Goal: Navigation & Orientation: Find specific page/section

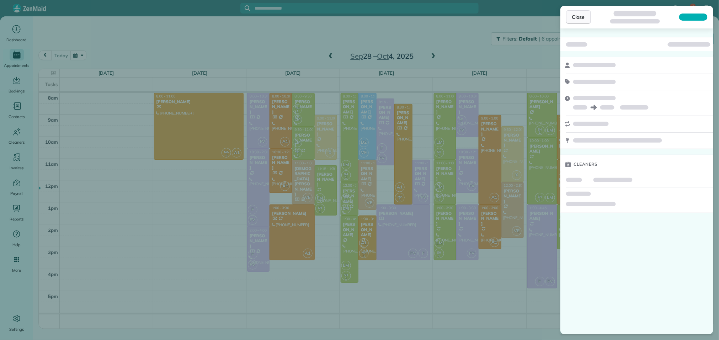
click at [583, 22] on button "Close" at bounding box center [578, 17] width 25 height 14
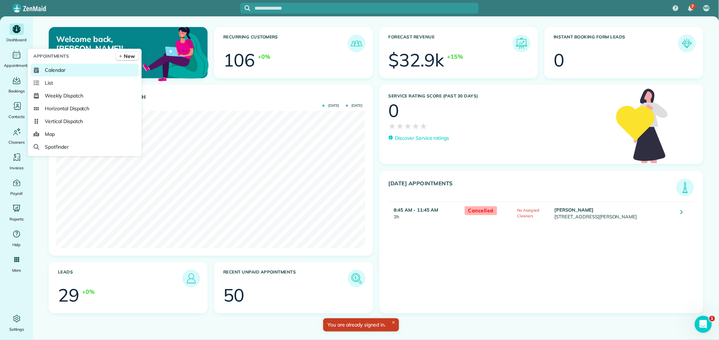
click at [52, 70] on span "Calendar" at bounding box center [55, 69] width 21 height 7
